Goal: Obtain resource: Obtain resource

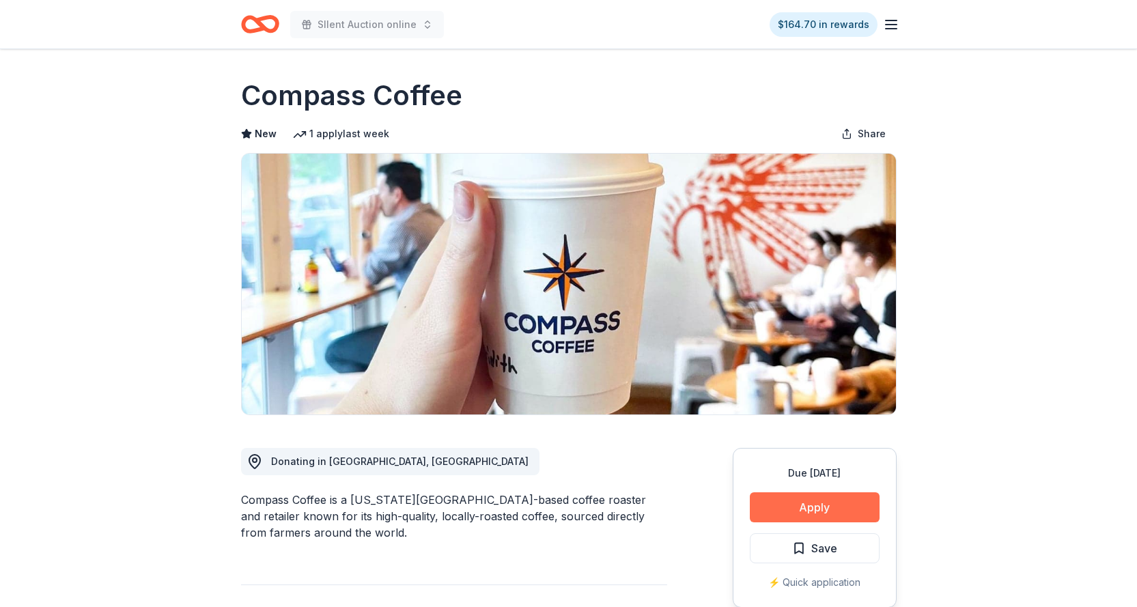
click at [786, 506] on button "Apply" at bounding box center [815, 507] width 130 height 30
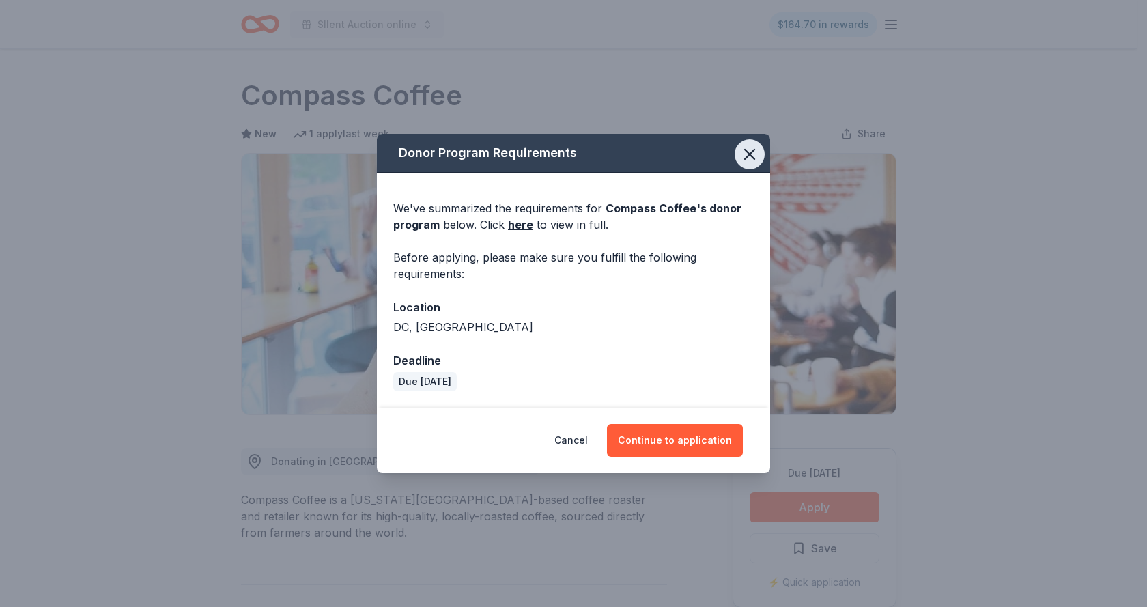
click at [752, 152] on icon "button" at bounding box center [750, 155] width 10 height 10
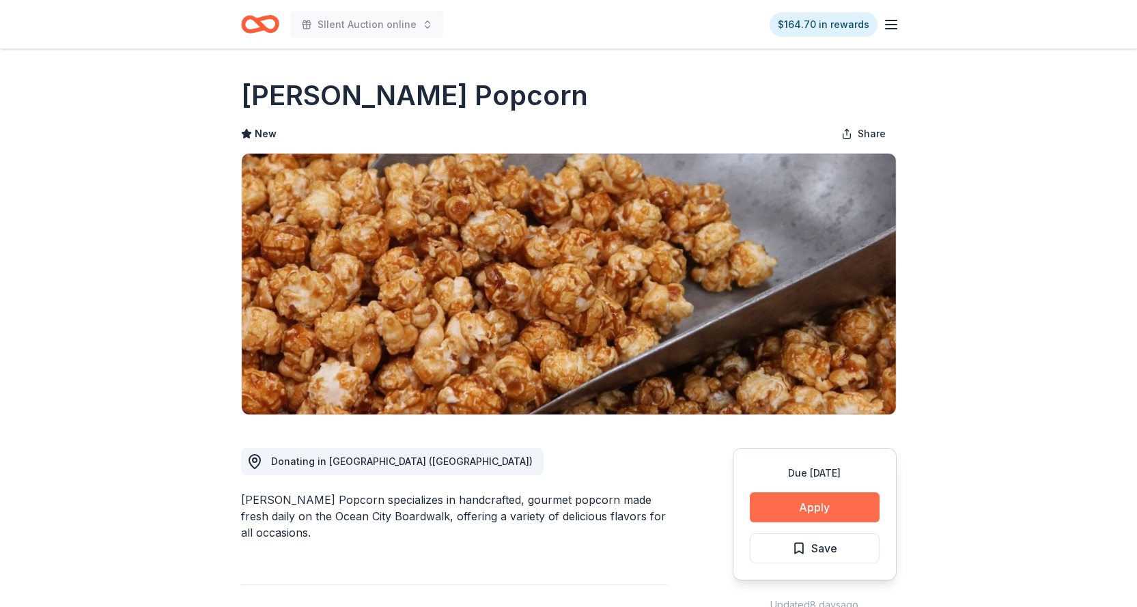
click at [776, 506] on button "Apply" at bounding box center [815, 507] width 130 height 30
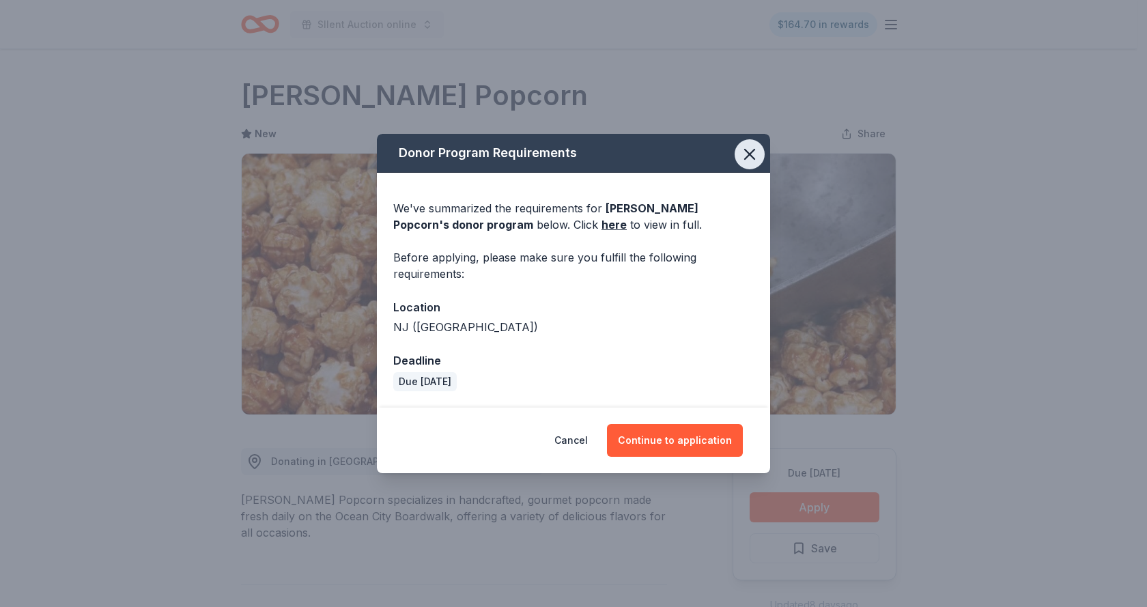
click at [751, 145] on icon "button" at bounding box center [749, 154] width 19 height 19
